Goal: Information Seeking & Learning: Check status

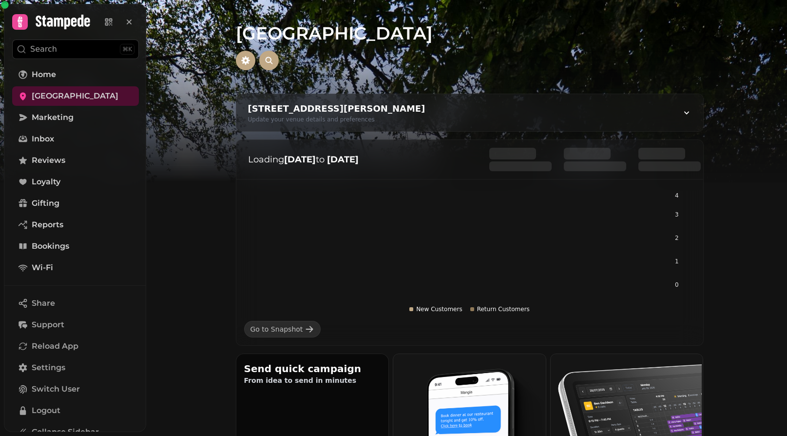
click at [308, 123] on div "Update your venue details and preferences" at bounding box center [336, 120] width 177 height 8
select select "**********"
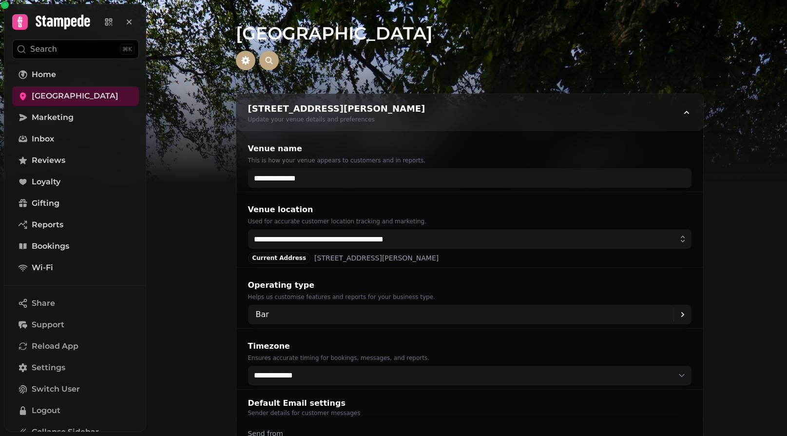
click at [308, 123] on div "Update your venue details and preferences" at bounding box center [336, 120] width 177 height 8
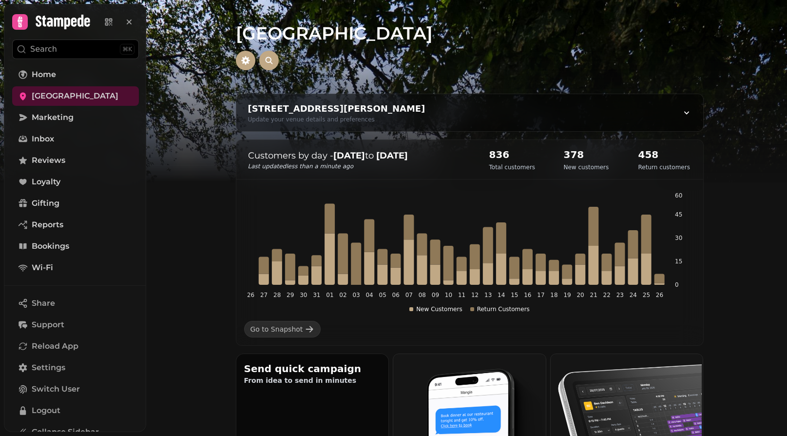
click at [580, 156] on h2 "378" at bounding box center [586, 155] width 45 height 14
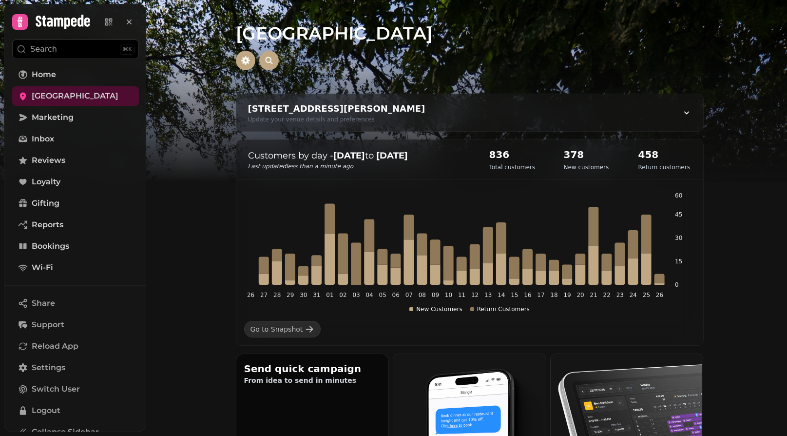
click at [676, 117] on div "[GEOGRAPHIC_DATA], [GEOGRAPHIC_DATA], [PERSON_NAME] CF62 4HX, [GEOGRAPHIC_DATA]…" at bounding box center [469, 112] width 467 height 37
select select "**********"
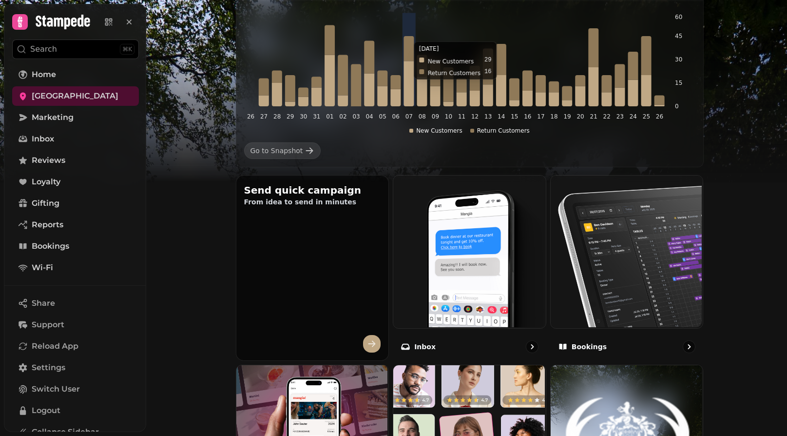
scroll to position [674, 0]
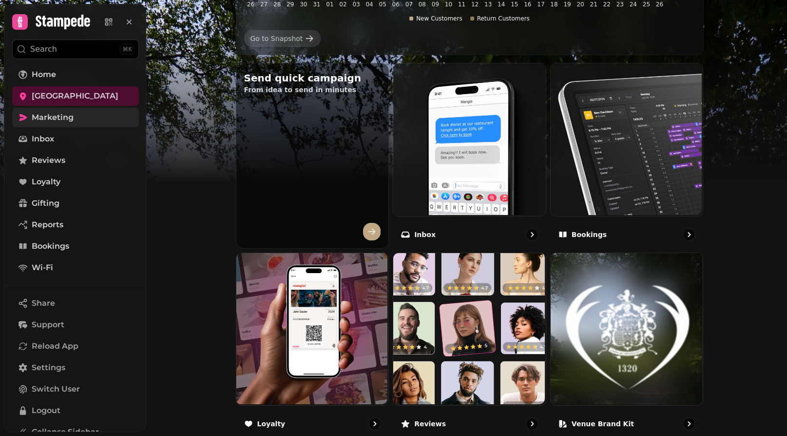
click at [59, 111] on link "Marketing" at bounding box center [75, 118] width 127 height 20
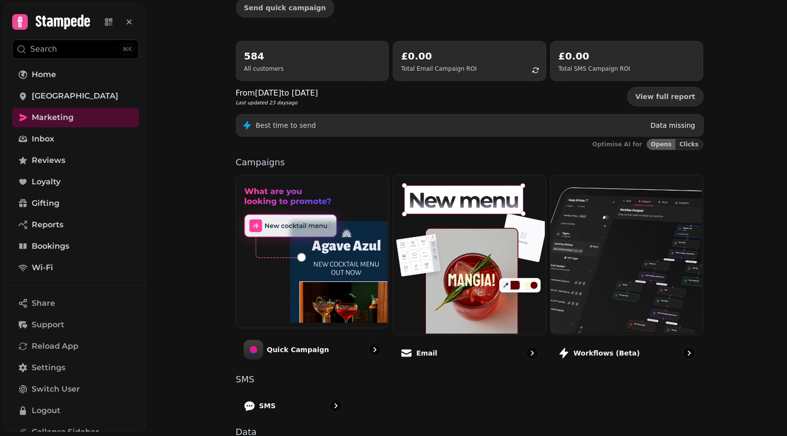
scroll to position [173, 0]
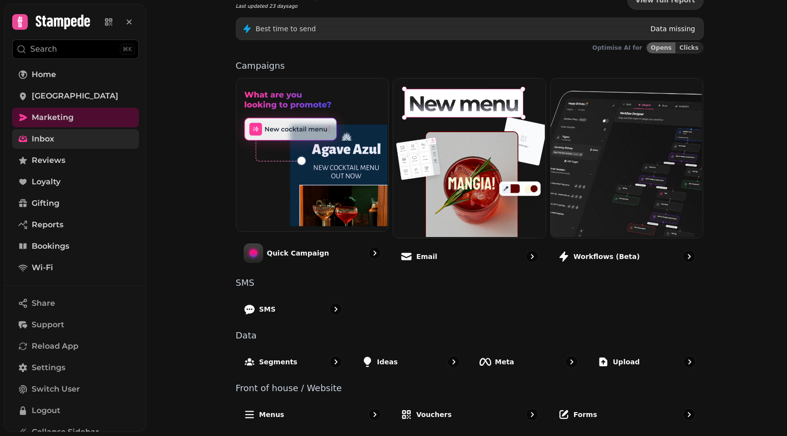
click at [81, 138] on link "Inbox" at bounding box center [75, 139] width 127 height 20
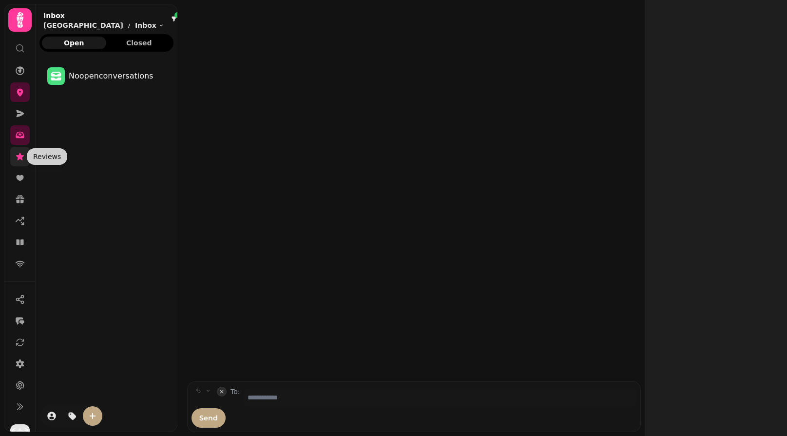
click at [17, 150] on link at bounding box center [20, 157] width 20 height 20
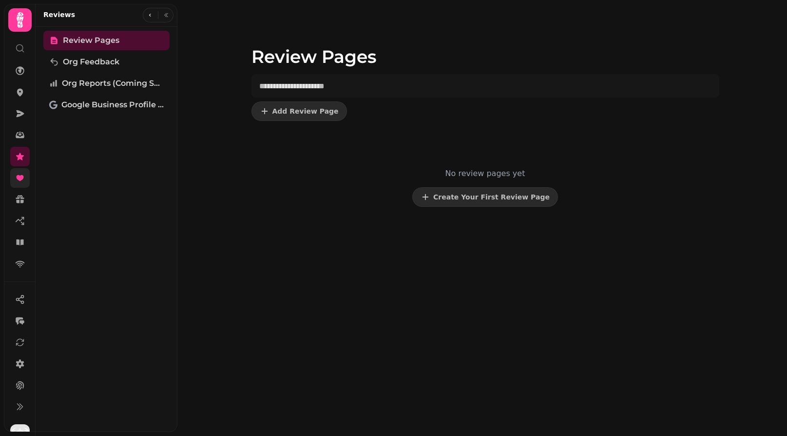
click at [28, 178] on link at bounding box center [20, 178] width 20 height 20
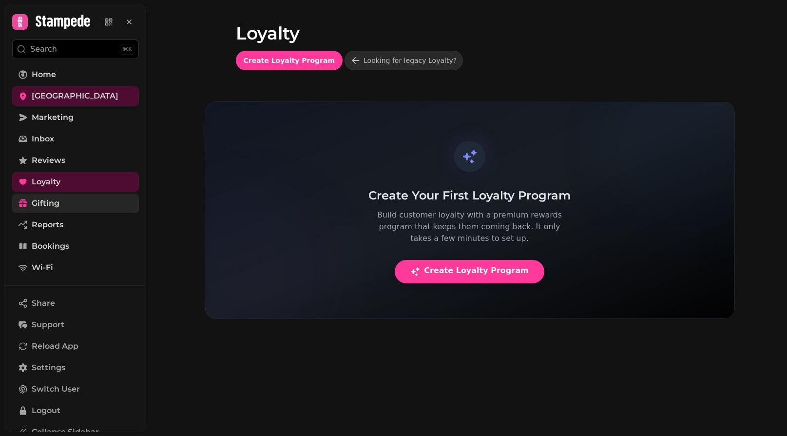
click at [38, 194] on link "Gifting" at bounding box center [75, 204] width 127 height 20
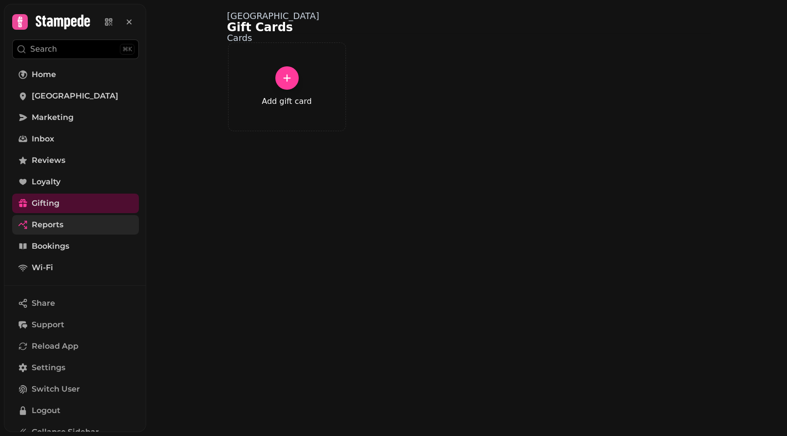
click at [46, 224] on span "Reports" at bounding box center [48, 225] width 32 height 12
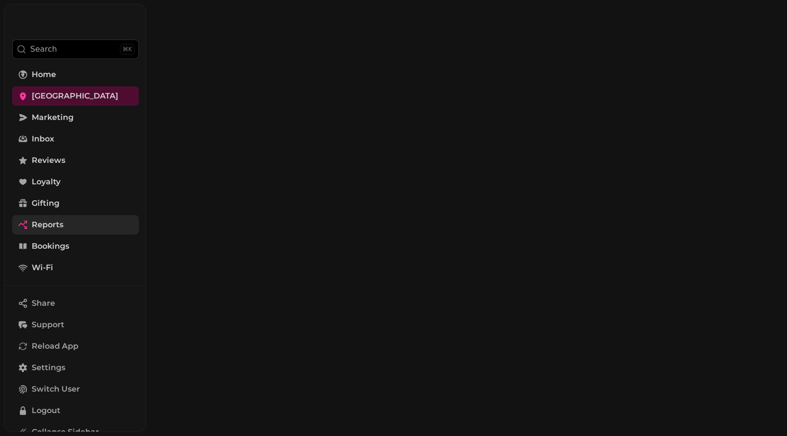
select select "**"
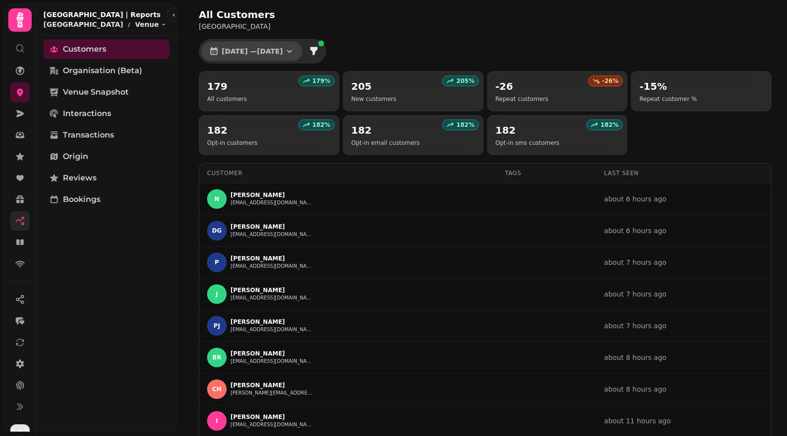
click at [283, 53] on span "[DATE] — [DATE]" at bounding box center [252, 51] width 61 height 7
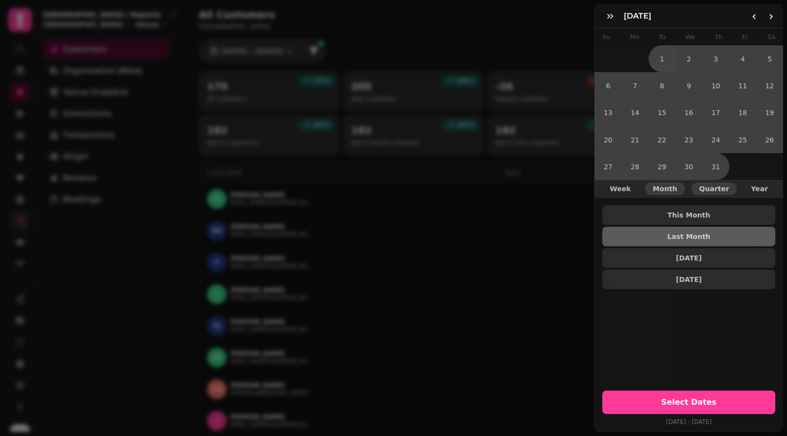
click at [725, 191] on span "Quarter" at bounding box center [715, 188] width 30 height 7
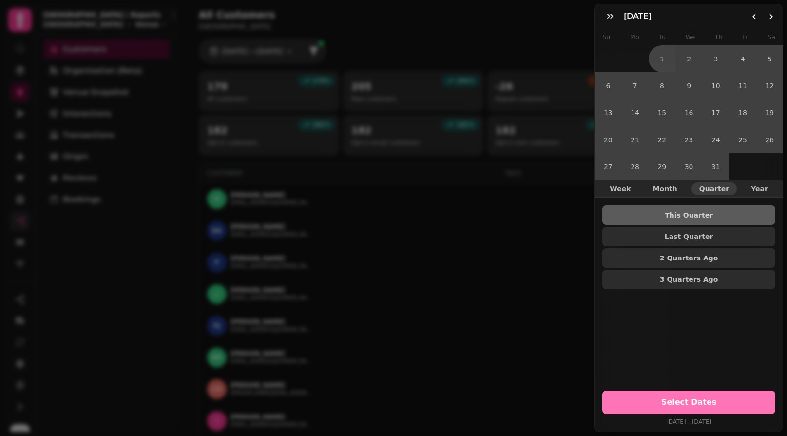
click at [709, 393] on button "Select Dates" at bounding box center [689, 402] width 173 height 23
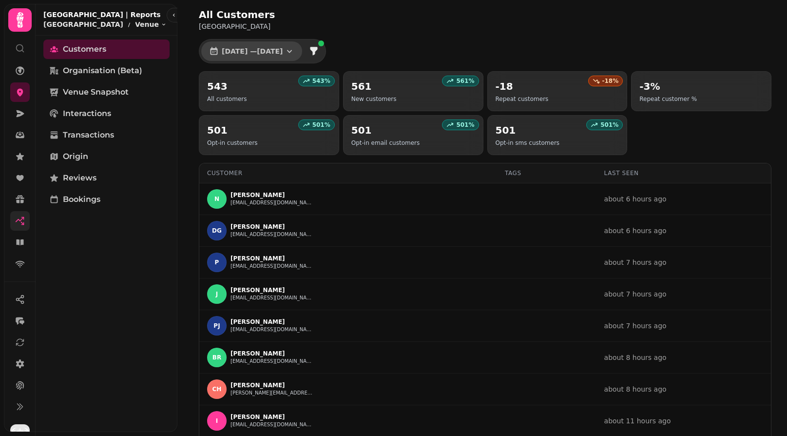
click at [302, 46] on button "[DATE] — [DATE]" at bounding box center [251, 51] width 101 height 20
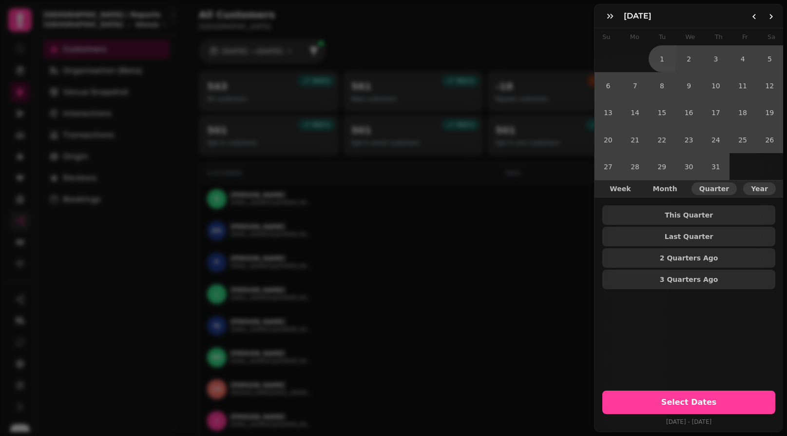
click at [764, 183] on button "Year" at bounding box center [760, 188] width 33 height 13
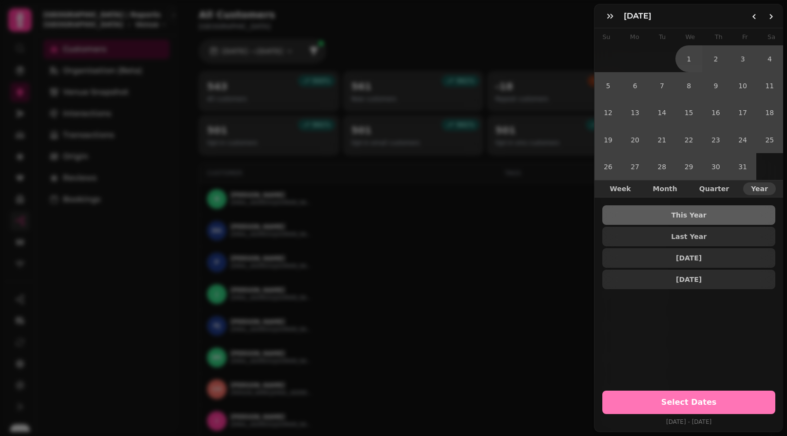
click at [701, 399] on span "Select Dates" at bounding box center [689, 402] width 150 height 8
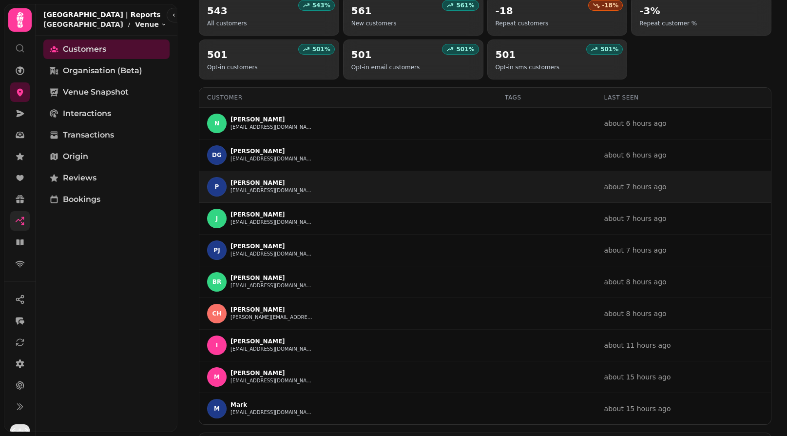
scroll to position [103, 0]
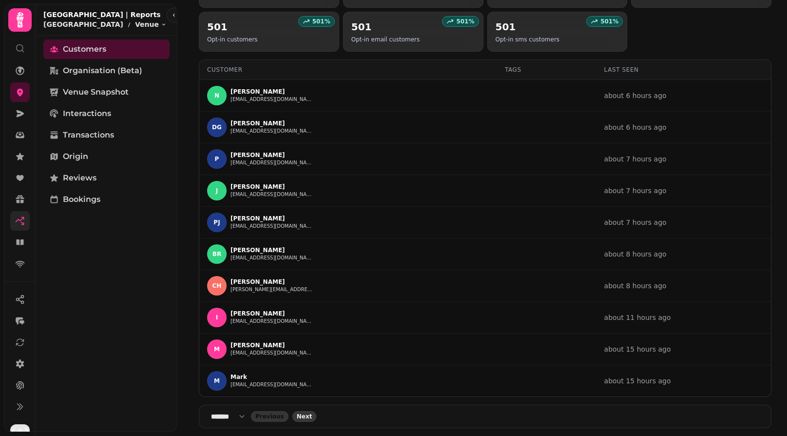
click at [313, 416] on span "Next" at bounding box center [305, 416] width 16 height 6
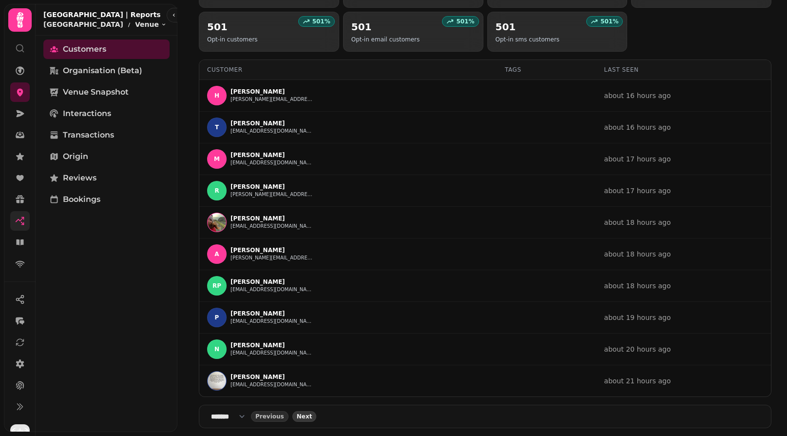
click at [309, 413] on span "Next" at bounding box center [305, 416] width 16 height 6
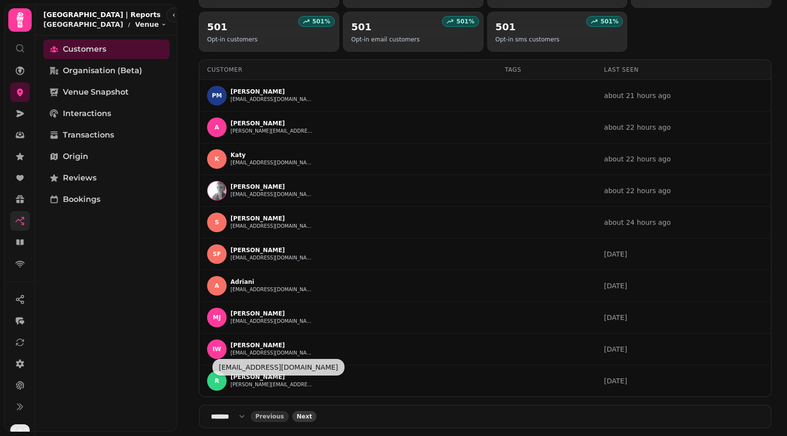
click at [313, 419] on span "Next" at bounding box center [305, 416] width 16 height 6
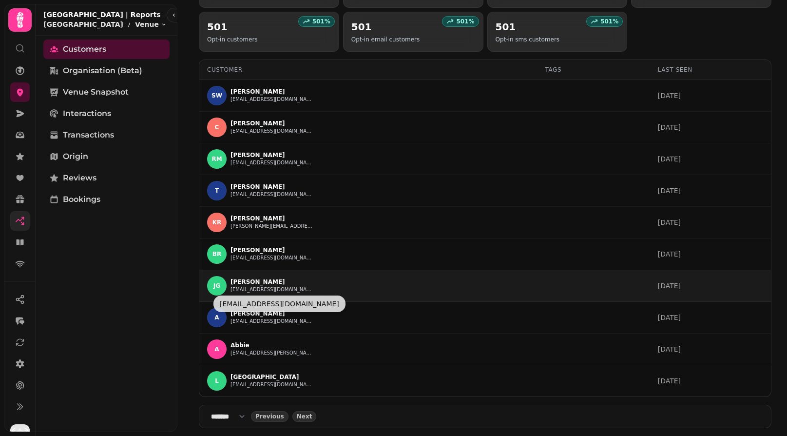
click at [272, 285] on p "[PERSON_NAME]" at bounding box center [272, 282] width 83 height 8
click at [238, 286] on button "[EMAIL_ADDRESS][DOMAIN_NAME]" at bounding box center [272, 290] width 83 height 8
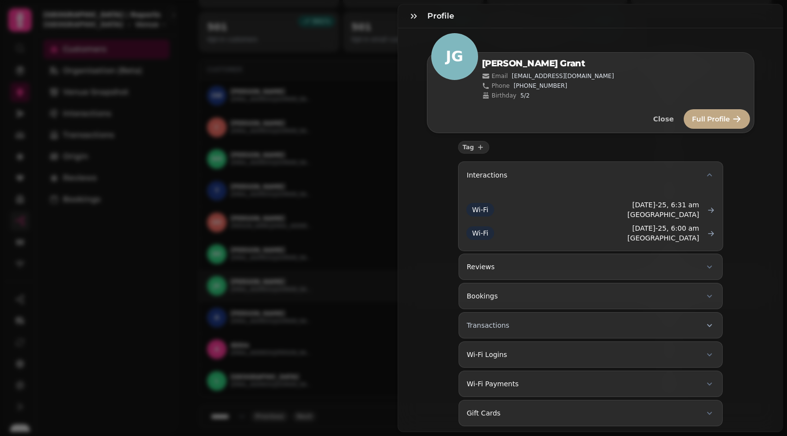
scroll to position [20, 0]
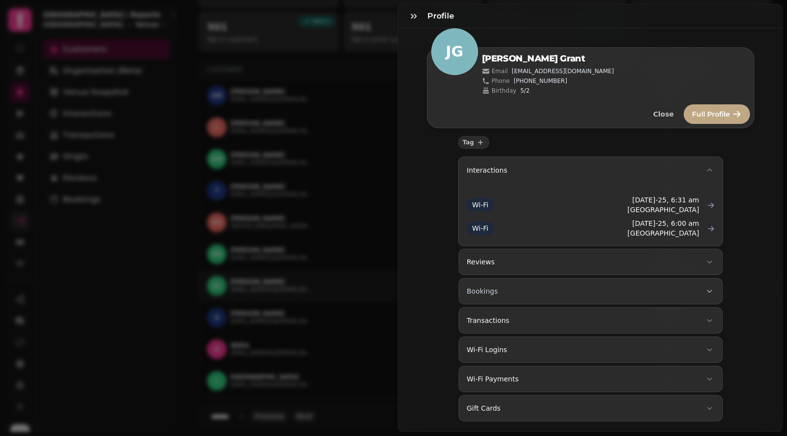
click at [568, 288] on button "Bookings" at bounding box center [591, 291] width 264 height 26
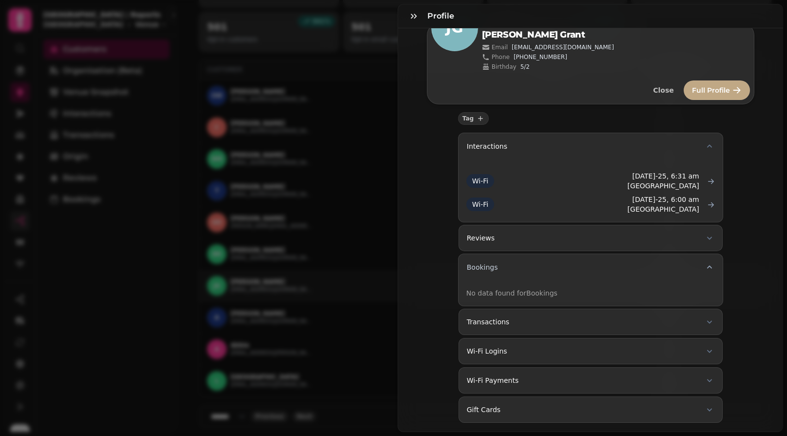
scroll to position [45, 0]
click at [544, 309] on button "Transactions" at bounding box center [591, 320] width 264 height 26
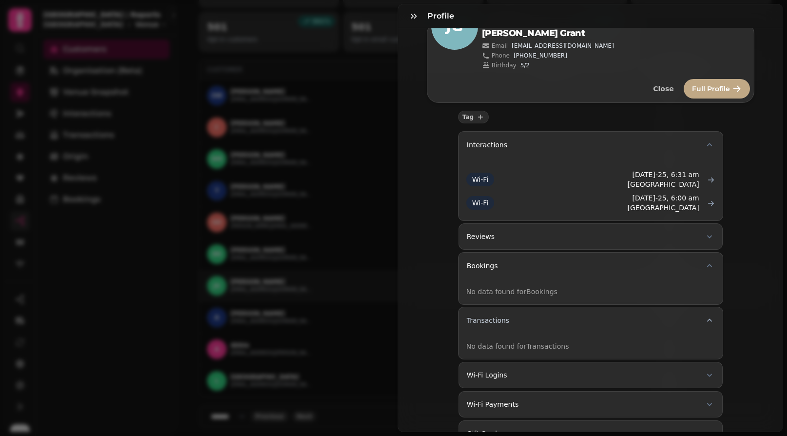
scroll to position [62, 0]
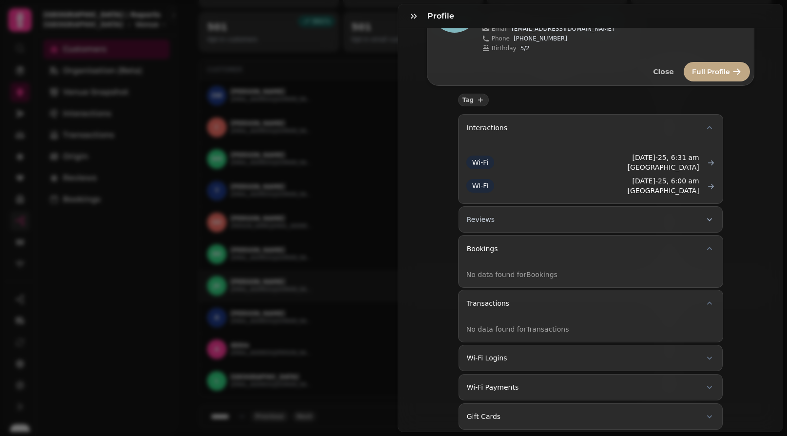
click at [541, 224] on button "Reviews" at bounding box center [591, 219] width 264 height 26
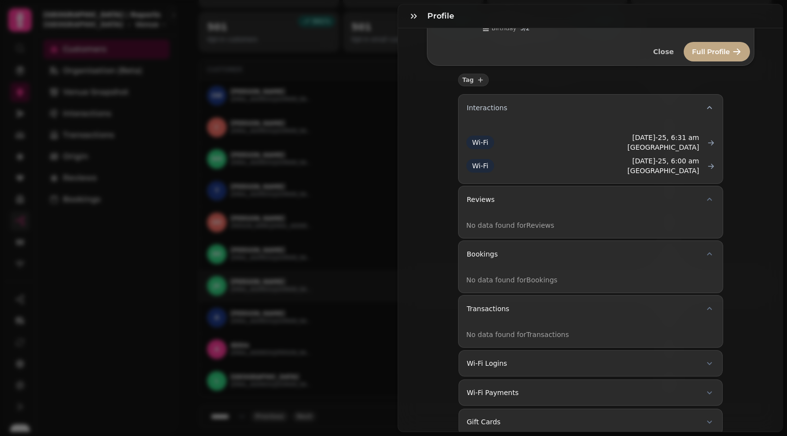
scroll to position [96, 0]
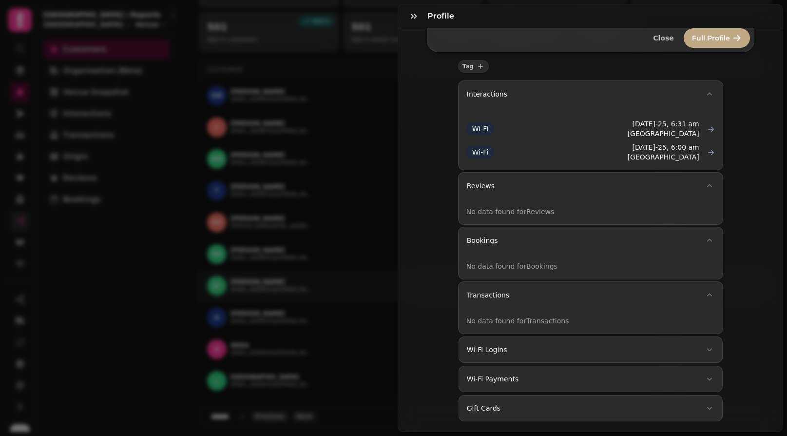
click at [376, 141] on div "Profile JG Edit [PERSON_NAME] Email [EMAIL_ADDRESS][DOMAIN_NAME] Phone [PHONE_N…" at bounding box center [393, 226] width 787 height 420
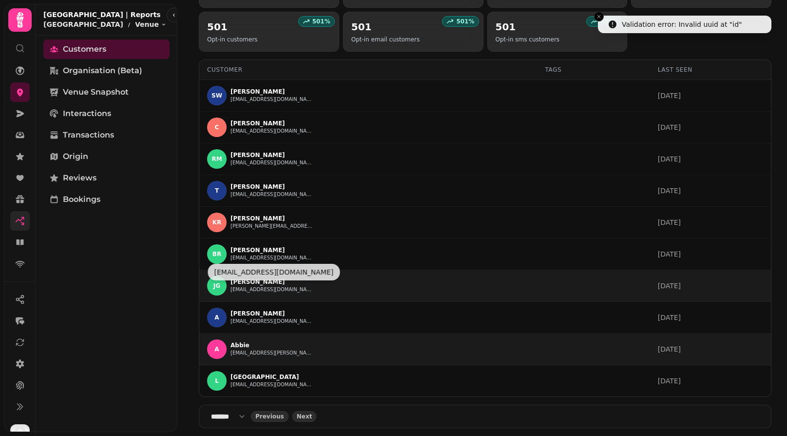
scroll to position [0, 0]
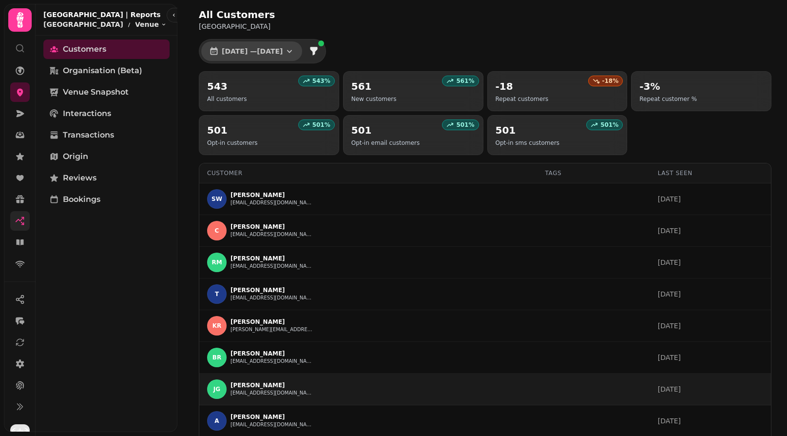
click at [302, 49] on button "[DATE] — [DATE]" at bounding box center [251, 51] width 101 height 20
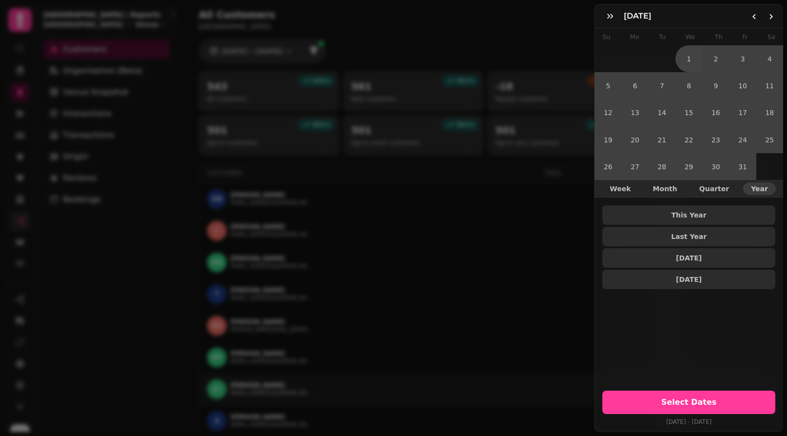
click at [472, 56] on div "January [DATE] Mo Tu We Th Fr Sa 1 2 3 4 5 6 7 8 9 10 11 12 13 14 15 16 17 18 1…" at bounding box center [393, 226] width 787 height 420
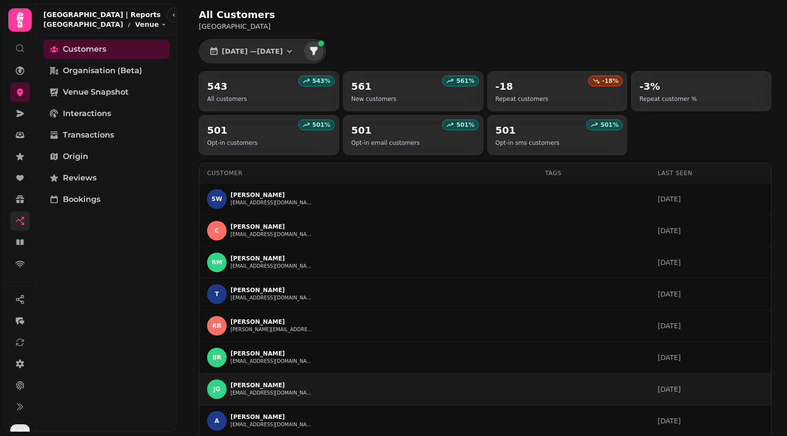
click at [318, 54] on icon "filter" at bounding box center [314, 51] width 7 height 8
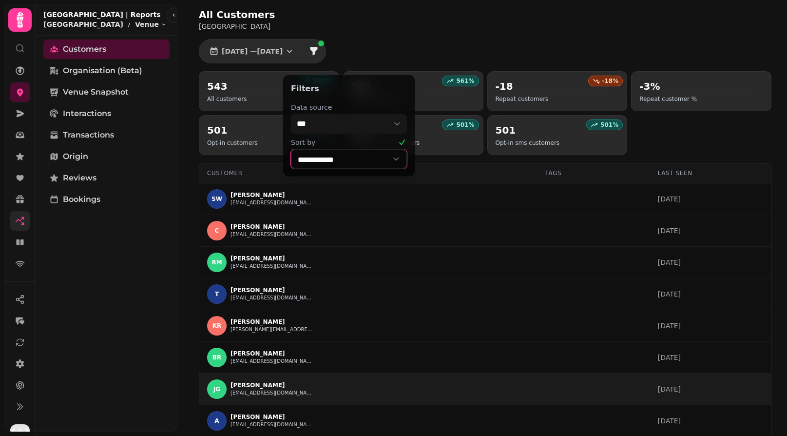
click at [315, 160] on select "**********" at bounding box center [349, 159] width 116 height 20
click at [466, 33] on div "All Customers [GEOGRAPHIC_DATA] [DATE] — [DATE] 543 % 543 All customers 561 % 5…" at bounding box center [485, 269] width 604 height 539
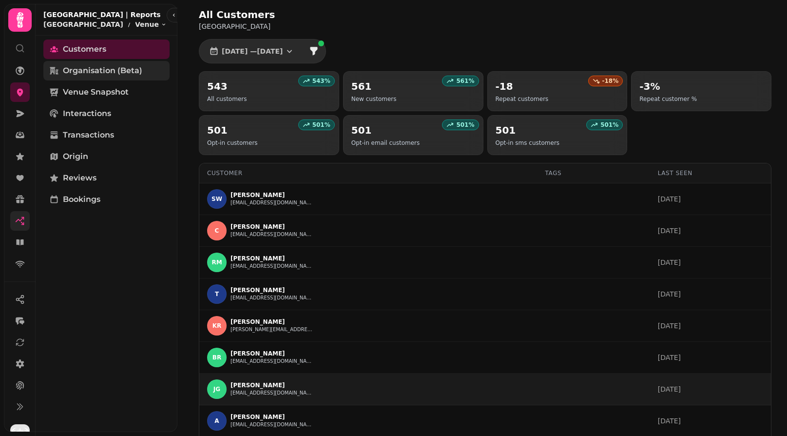
click at [96, 75] on span "Organisation (beta)" at bounding box center [102, 71] width 79 height 12
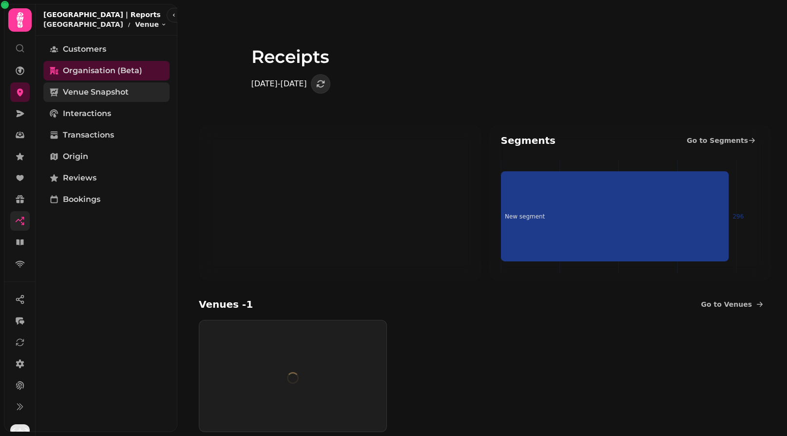
click at [104, 98] on link "Venue Snapshot" at bounding box center [106, 92] width 126 height 20
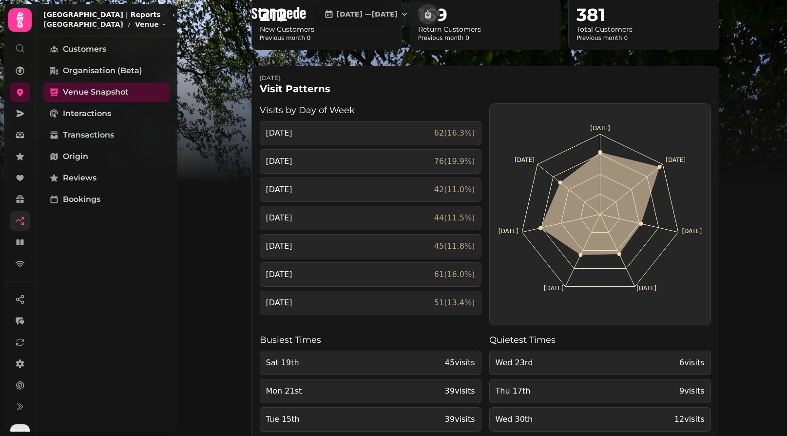
scroll to position [218, 0]
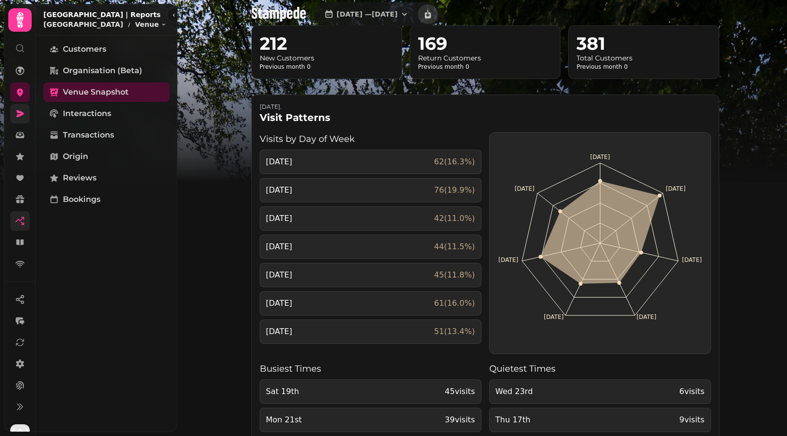
click at [13, 116] on link at bounding box center [20, 114] width 20 height 20
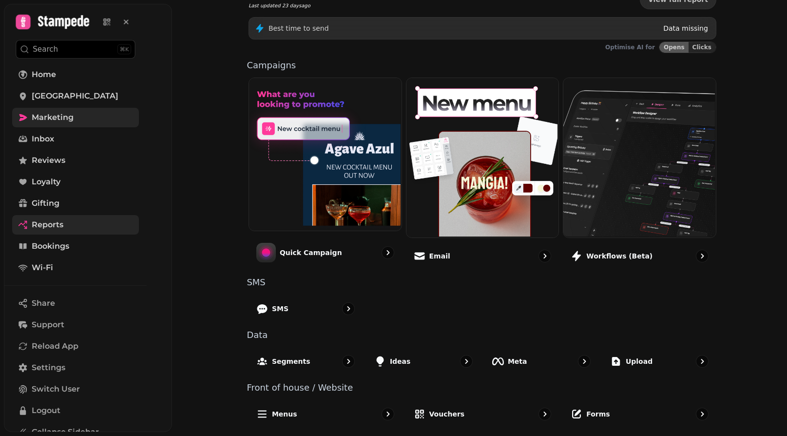
scroll to position [173, 0]
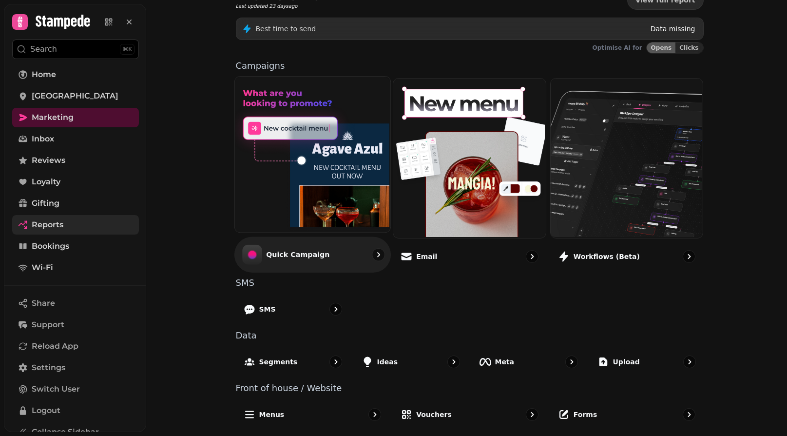
click at [307, 235] on link "Quick Campaign" at bounding box center [312, 174] width 157 height 196
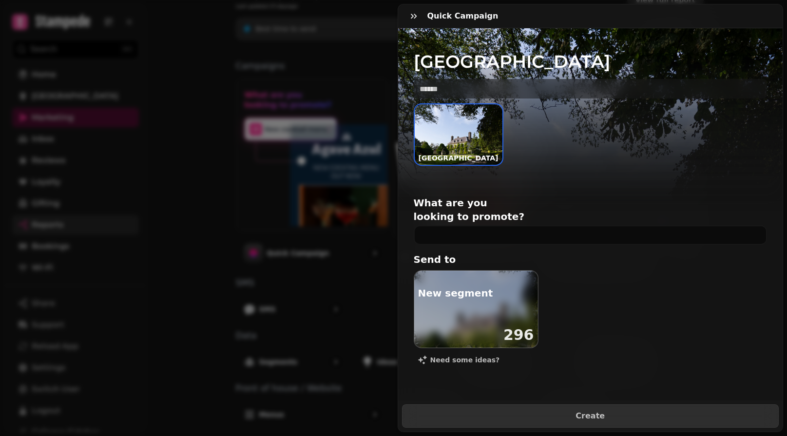
click at [456, 323] on div "296" at bounding box center [476, 334] width 124 height 25
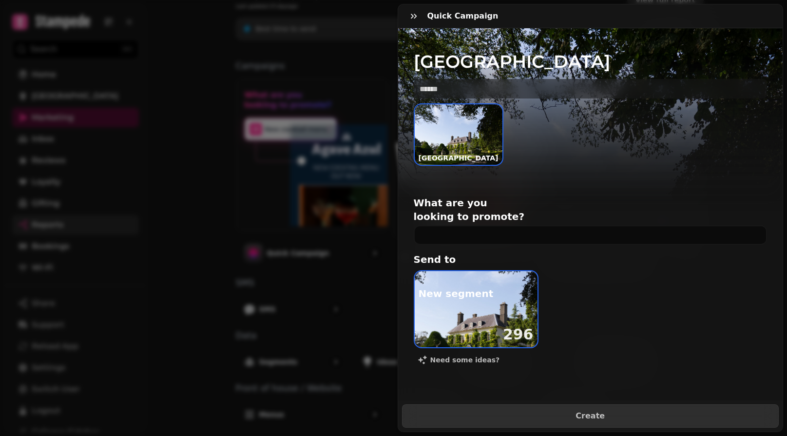
click at [477, 322] on div "296" at bounding box center [476, 334] width 123 height 25
click at [414, 19] on icon "button" at bounding box center [414, 16] width 10 height 10
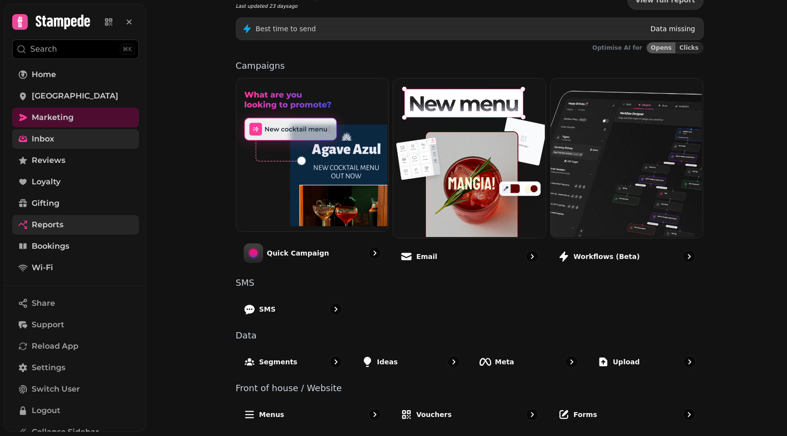
click at [49, 147] on link "Inbox" at bounding box center [75, 139] width 127 height 20
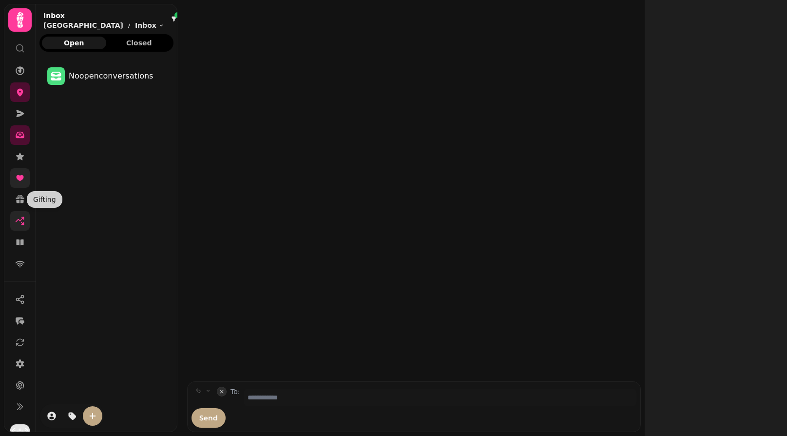
click at [19, 185] on link at bounding box center [20, 178] width 20 height 20
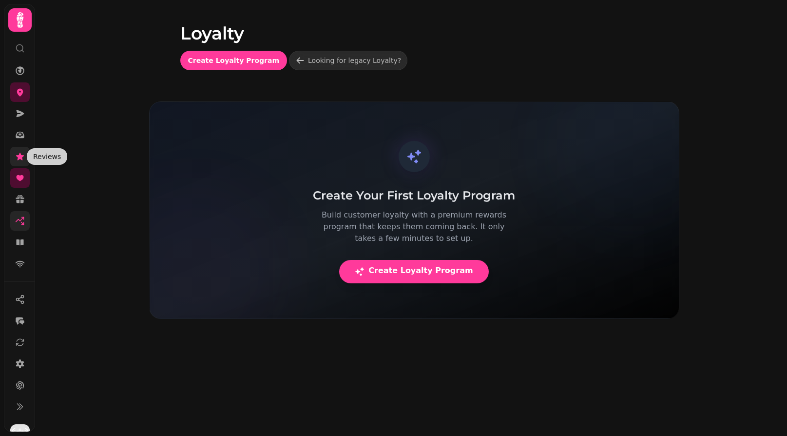
click at [20, 159] on icon at bounding box center [20, 157] width 10 height 10
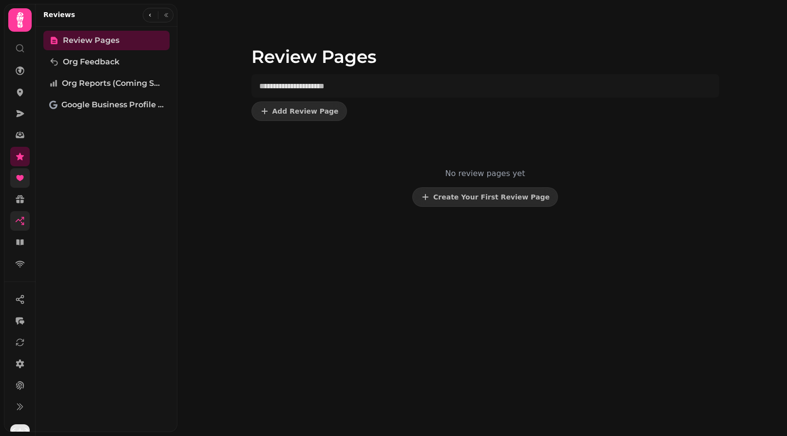
click at [19, 171] on link at bounding box center [20, 178] width 20 height 20
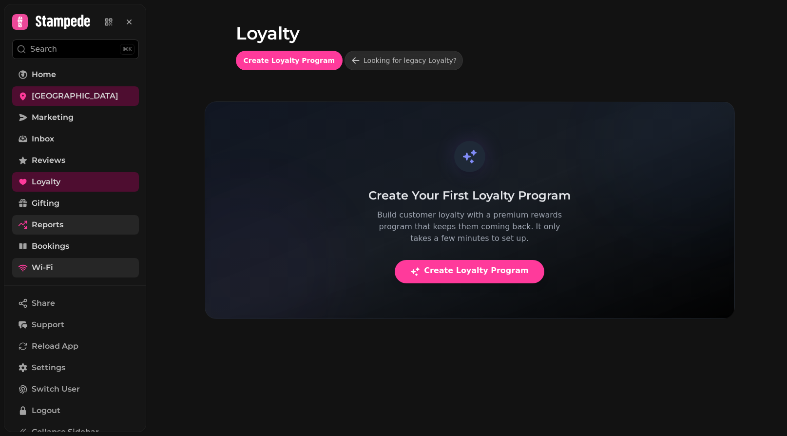
click at [33, 276] on link "Wi-Fi" at bounding box center [75, 268] width 127 height 20
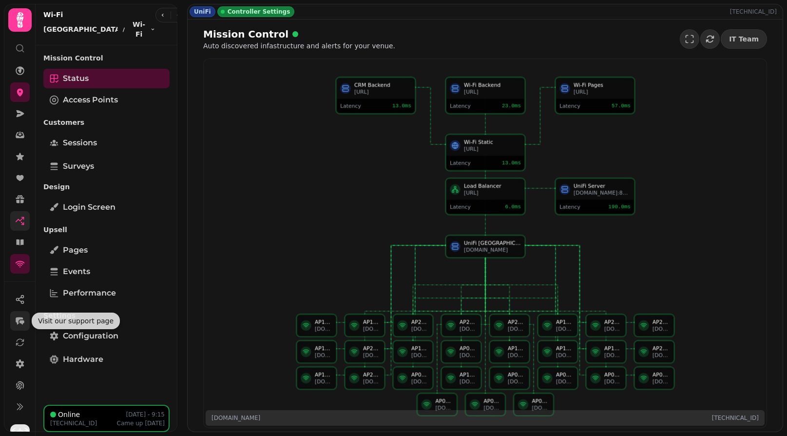
scroll to position [16, 0]
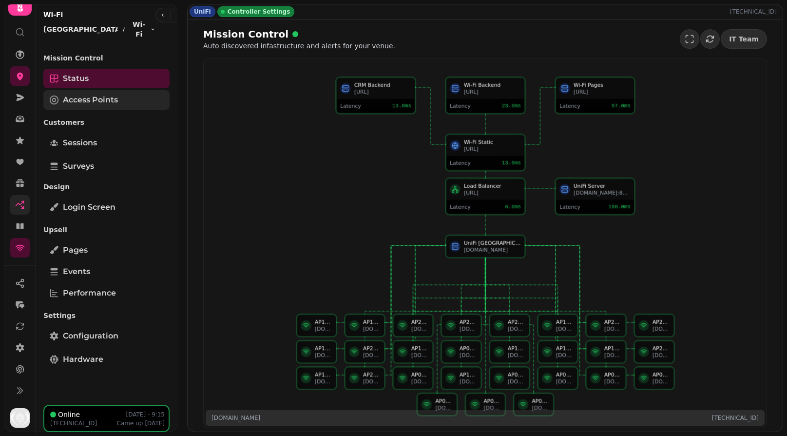
click at [71, 97] on link "Access Points" at bounding box center [106, 100] width 126 height 20
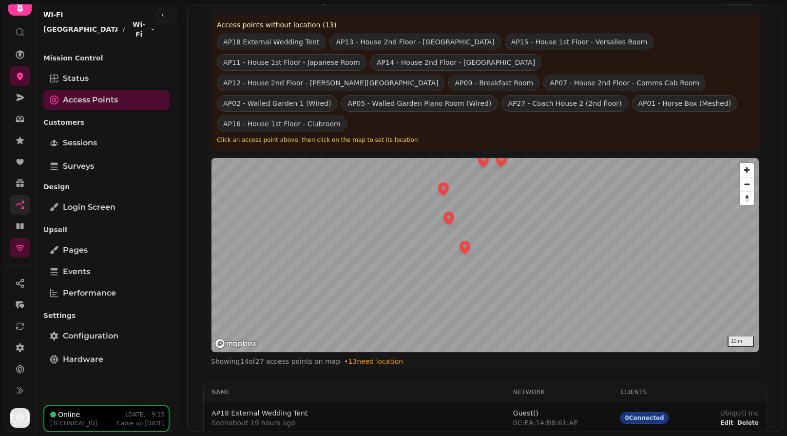
scroll to position [85, 0]
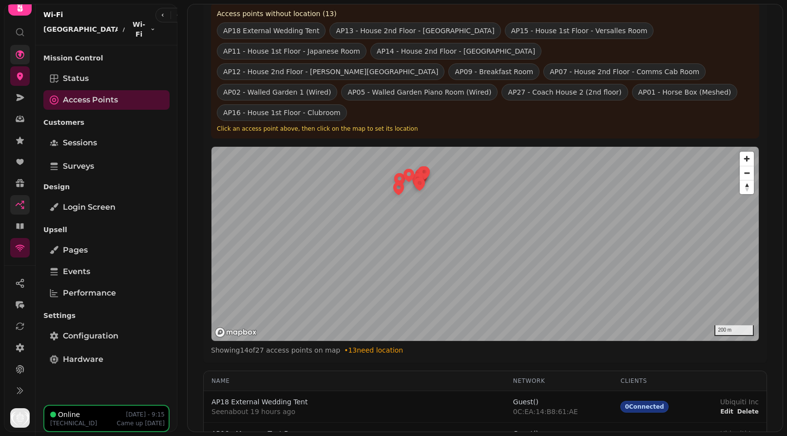
click at [14, 55] on link at bounding box center [20, 55] width 20 height 20
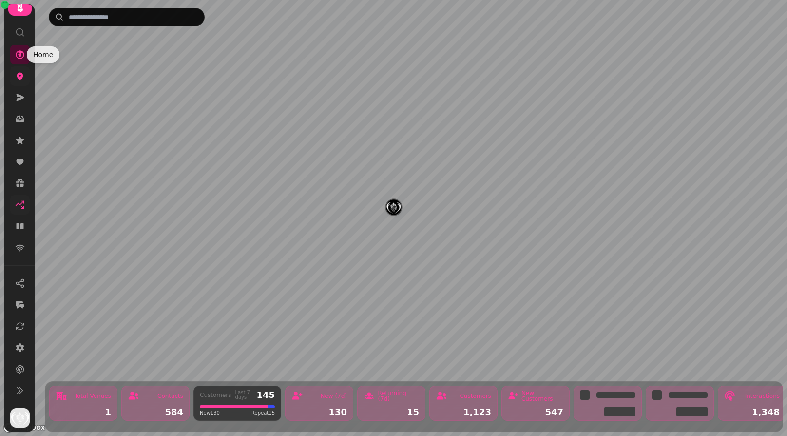
click at [16, 73] on icon at bounding box center [20, 76] width 10 height 10
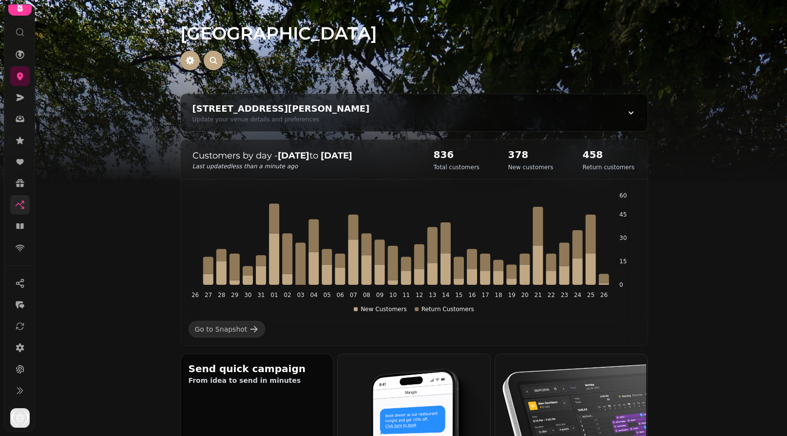
click at [452, 160] on h2 "836" at bounding box center [457, 155] width 46 height 14
click at [453, 168] on p "Total customers" at bounding box center [457, 167] width 46 height 8
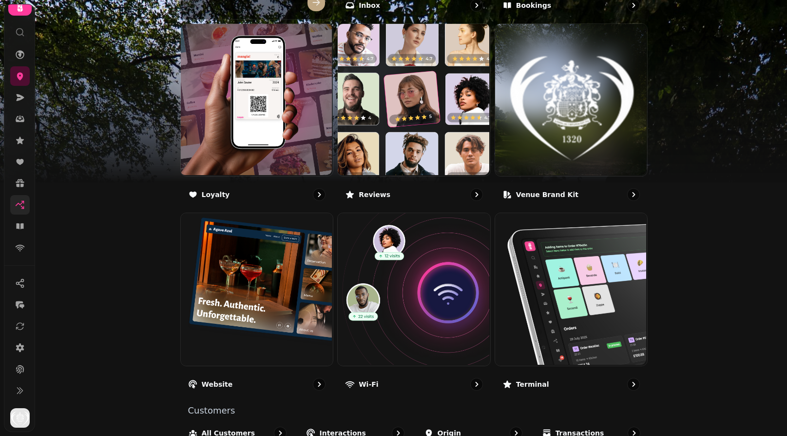
scroll to position [554, 0]
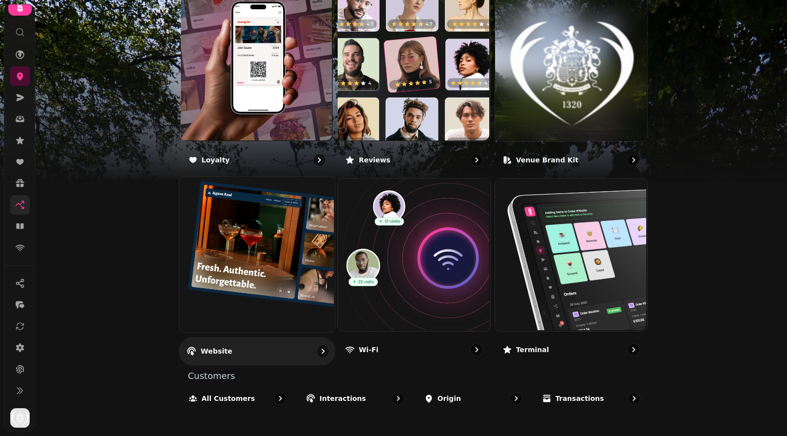
click at [247, 358] on div "Website" at bounding box center [256, 351] width 157 height 29
